Goal: Download file/media

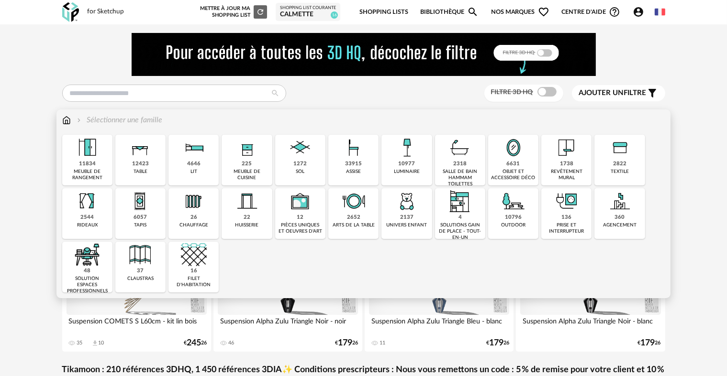
click at [196, 157] on img at bounding box center [194, 148] width 26 height 26
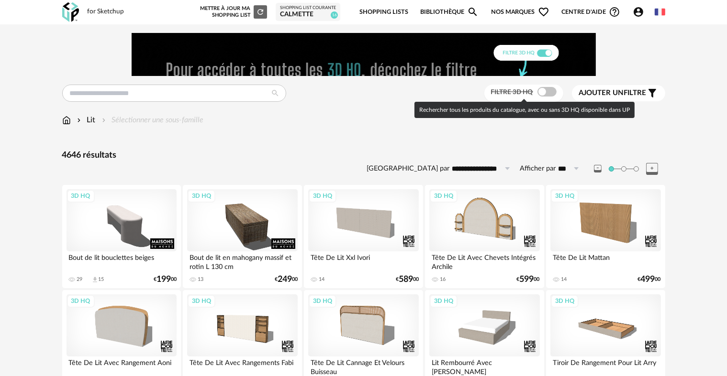
click at [544, 90] on span at bounding box center [546, 92] width 19 height 10
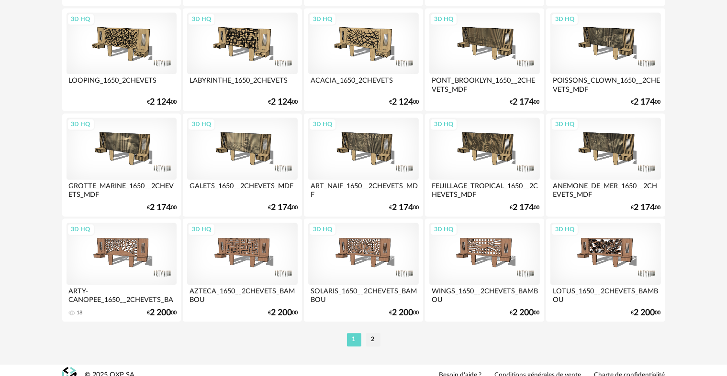
scroll to position [1977, 0]
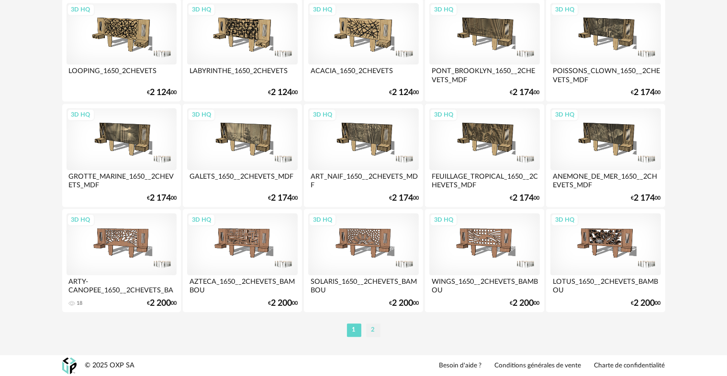
click at [371, 334] on li "2" at bounding box center [373, 330] width 14 height 13
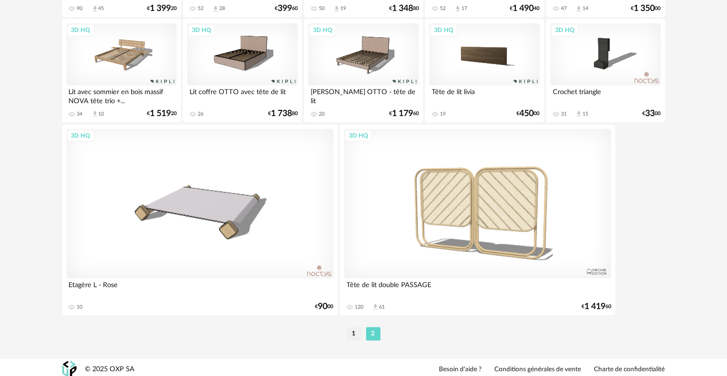
scroll to position [380, 0]
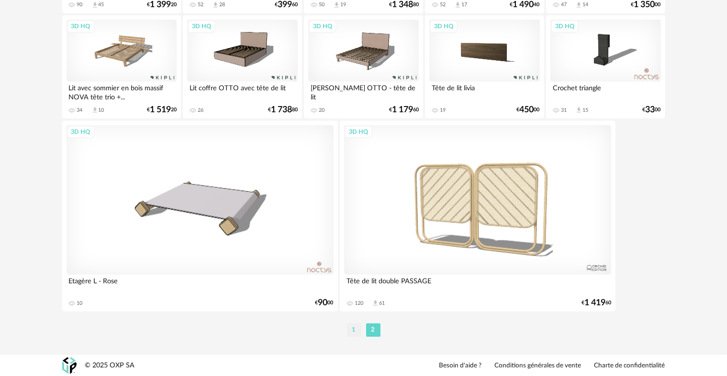
click at [355, 324] on li "1" at bounding box center [354, 330] width 14 height 13
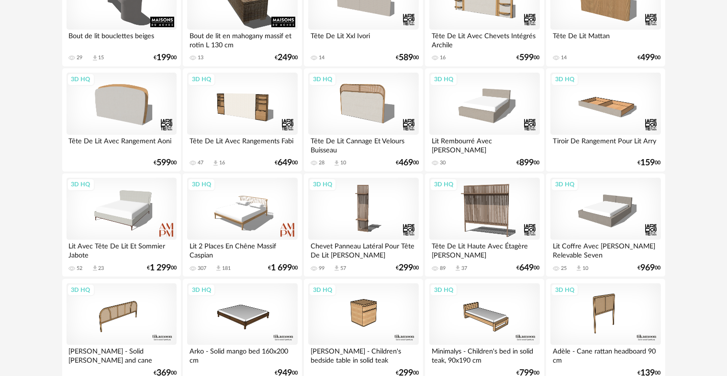
scroll to position [239, 0]
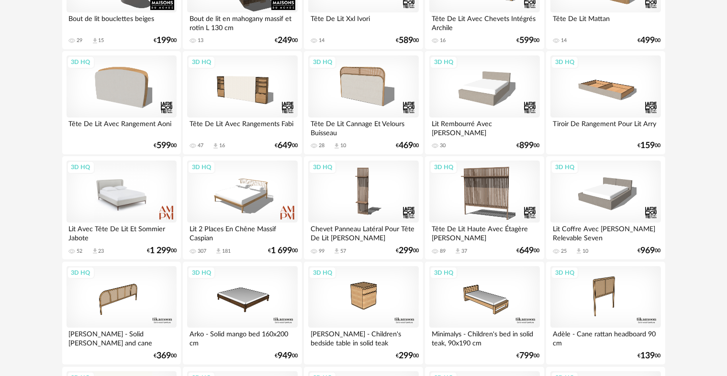
click at [110, 195] on div "3D HQ" at bounding box center [121, 192] width 110 height 62
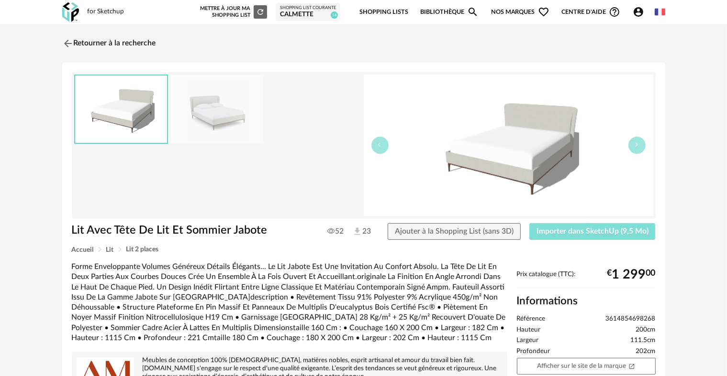
click at [559, 223] on button "Importer dans SketchUp (9,5 Mo)" at bounding box center [592, 231] width 126 height 17
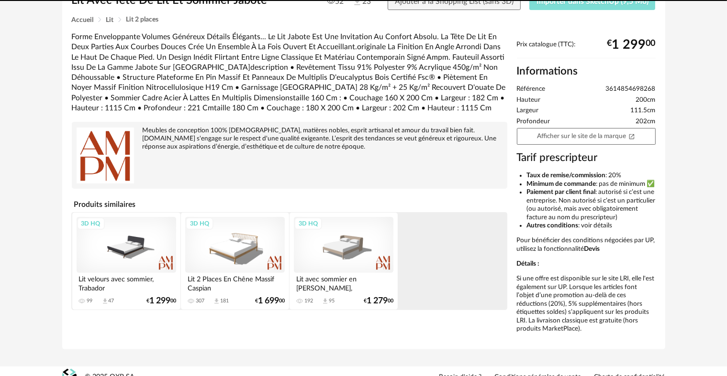
scroll to position [239, 0]
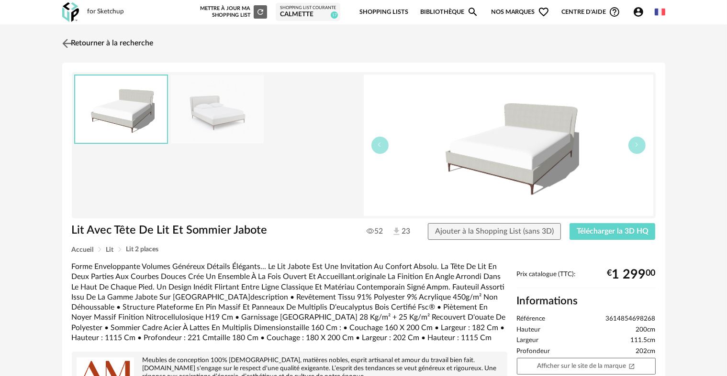
click at [69, 40] on img at bounding box center [67, 43] width 14 height 14
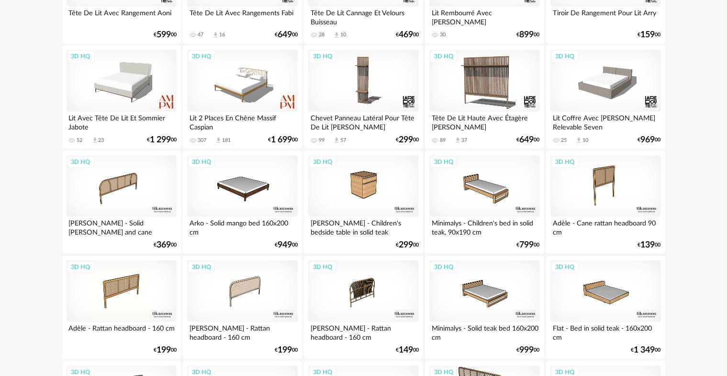
scroll to position [361, 0]
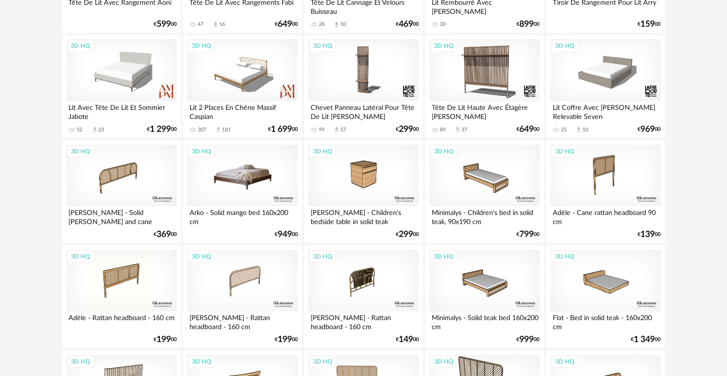
click at [251, 168] on div "3D HQ" at bounding box center [242, 176] width 110 height 62
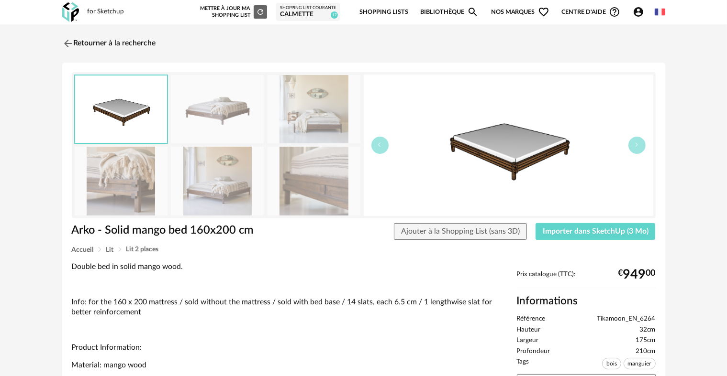
click at [132, 172] on img at bounding box center [121, 181] width 93 height 68
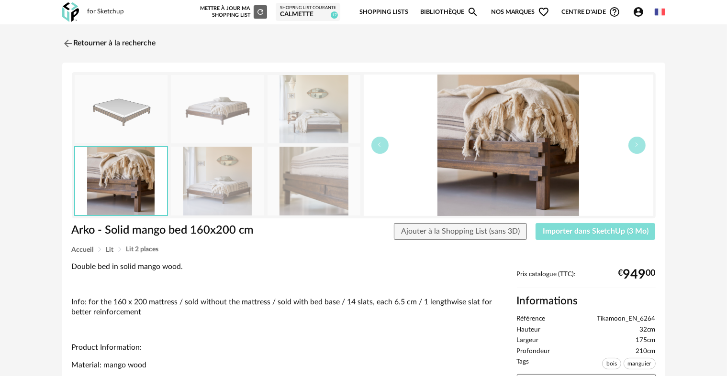
click at [587, 232] on span "Importer dans SketchUp (3 Mo)" at bounding box center [595, 232] width 106 height 8
